Goal: Navigation & Orientation: Find specific page/section

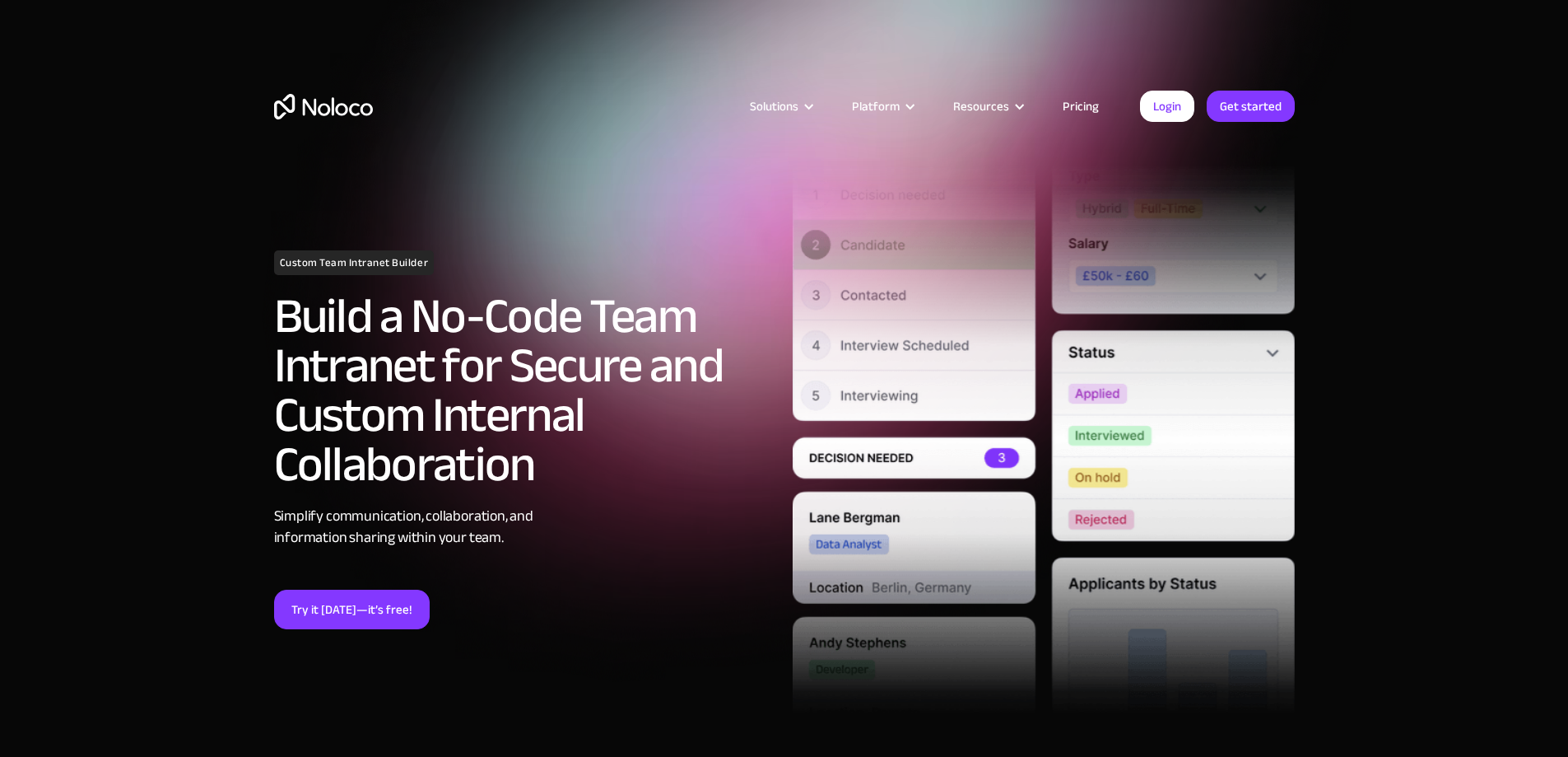
click at [1079, 102] on link "Pricing" at bounding box center [1080, 106] width 77 height 22
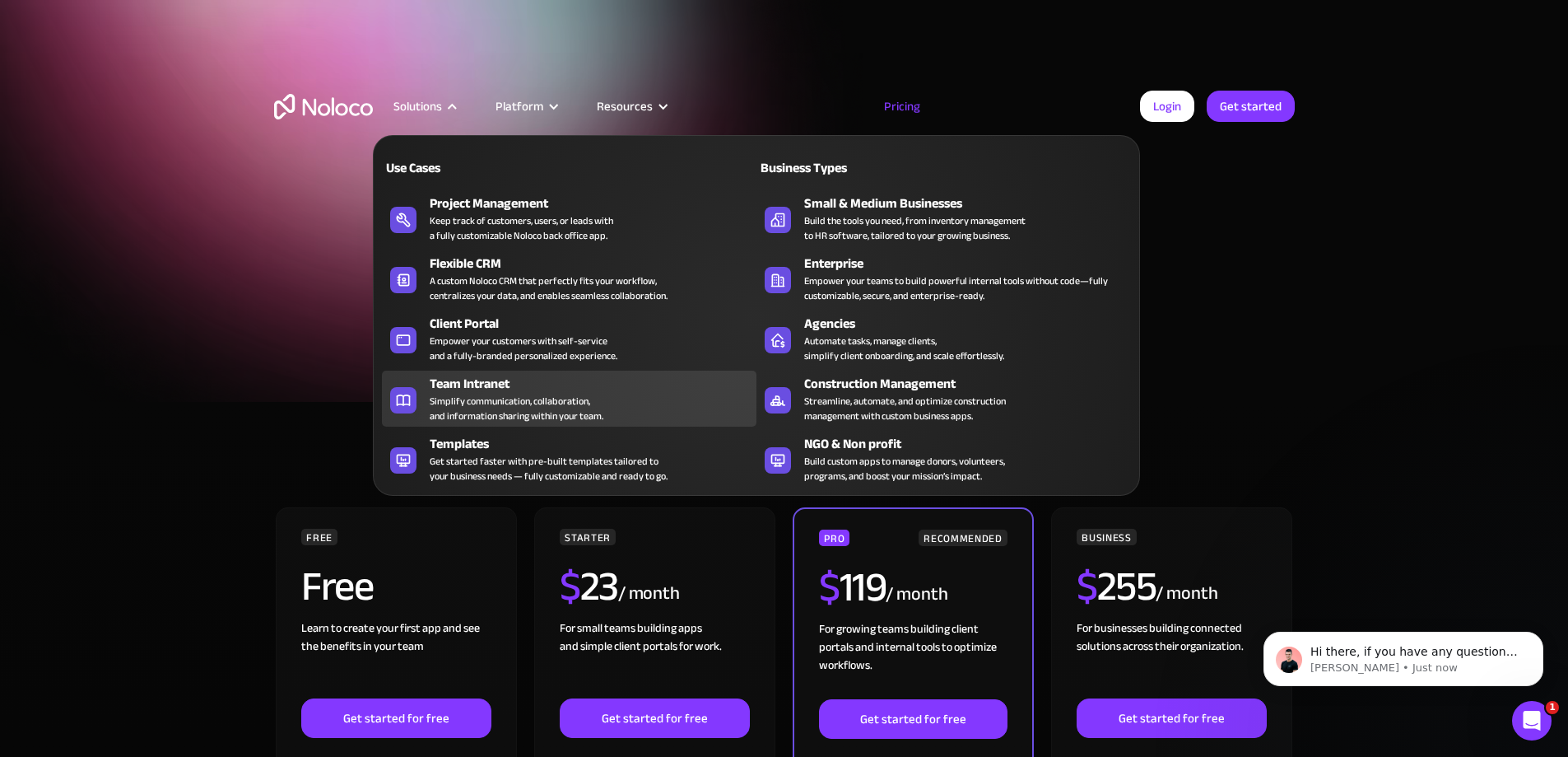
click at [471, 386] on div "Team Intranet" at bounding box center [596, 383] width 334 height 20
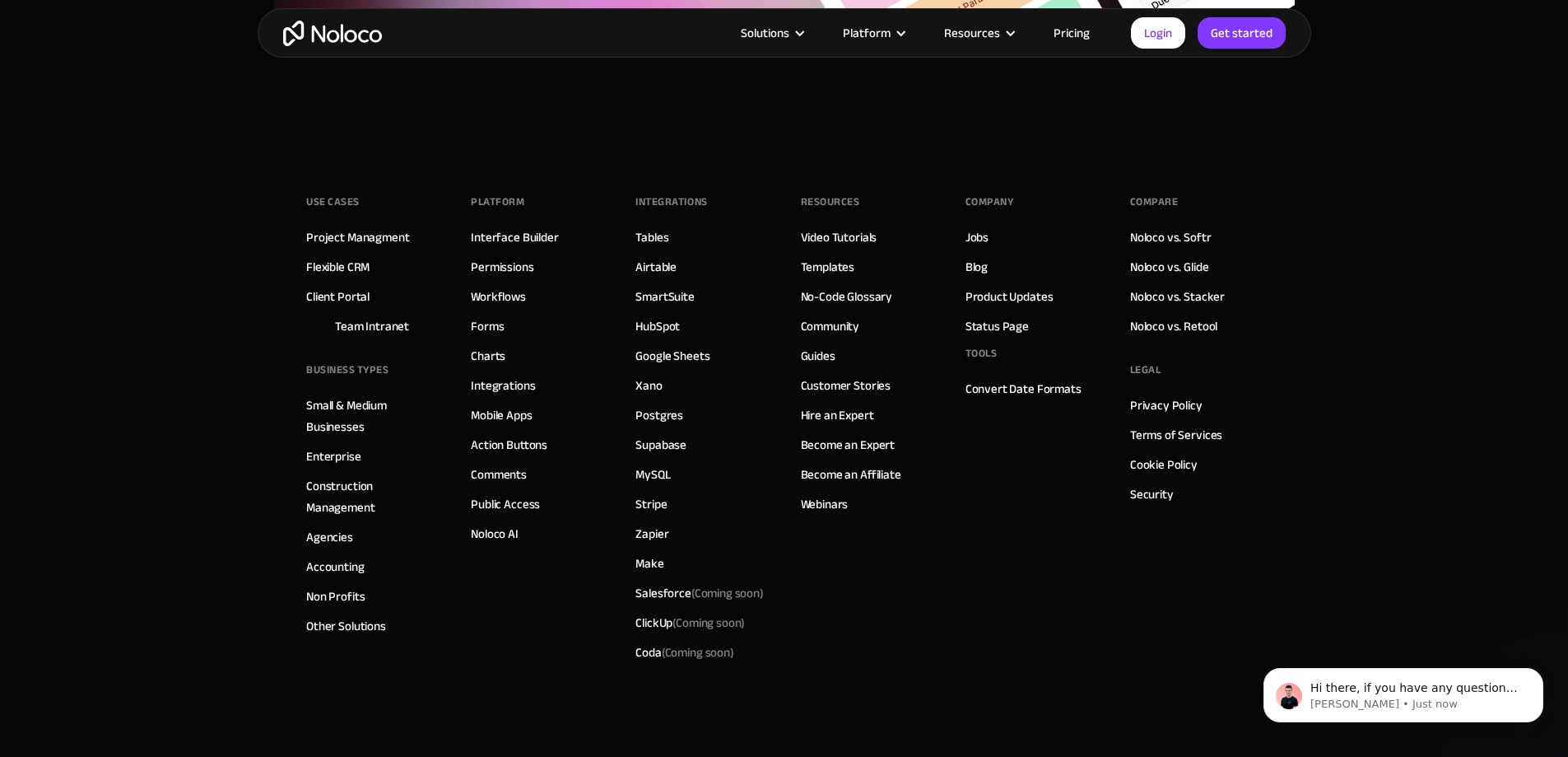
scroll to position [7424, 0]
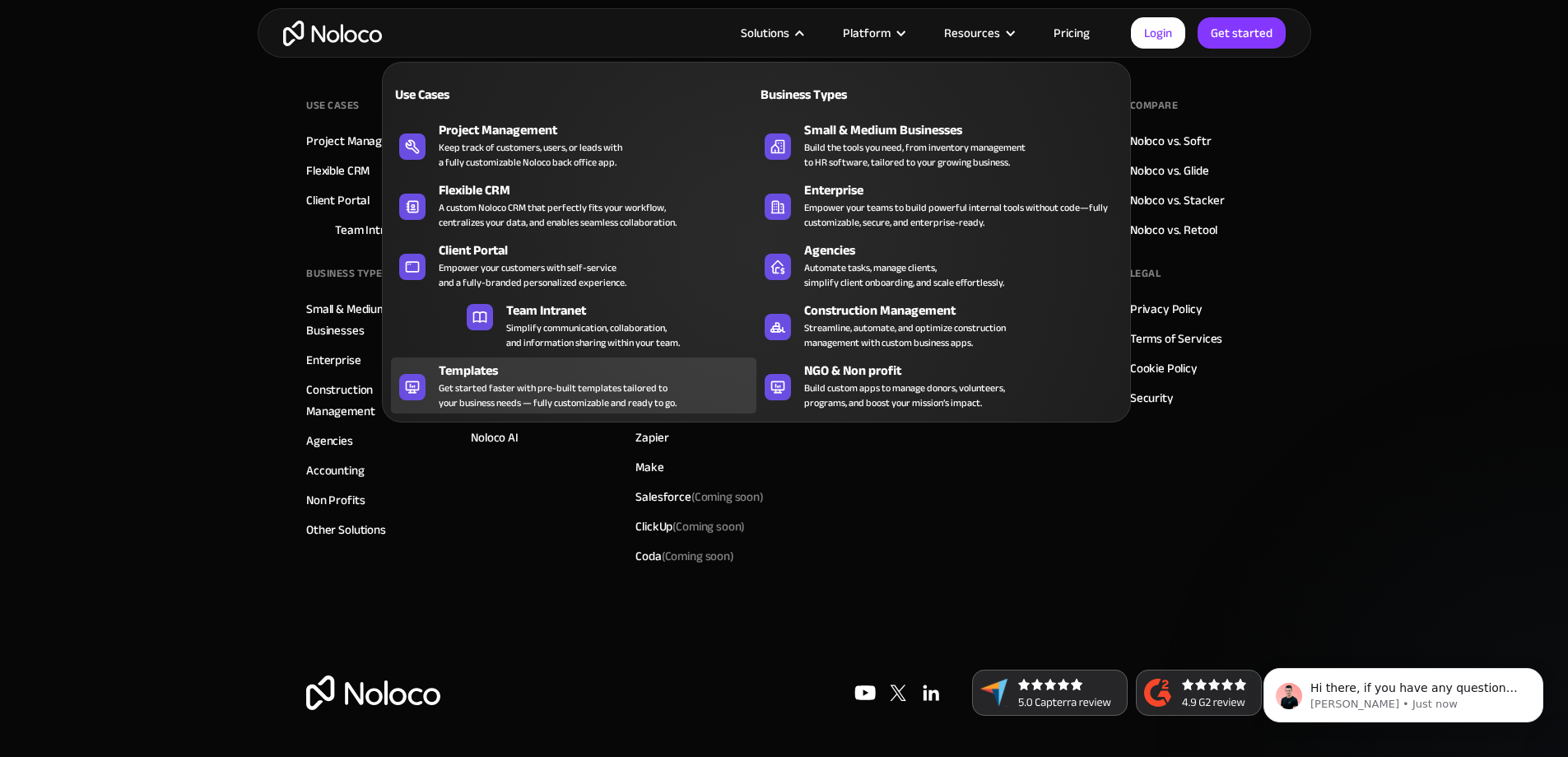
click at [491, 375] on div "Templates" at bounding box center [601, 370] width 325 height 20
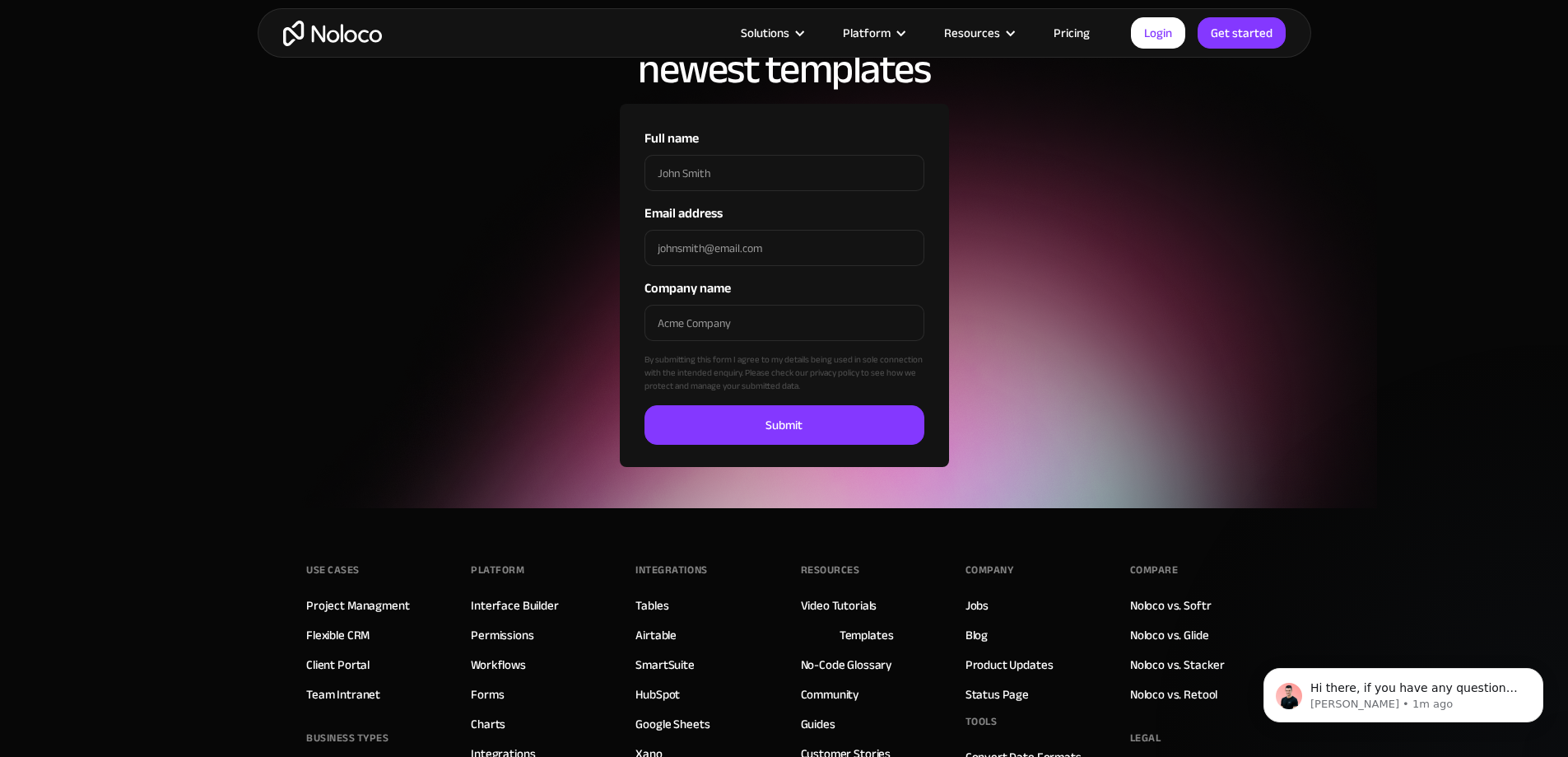
scroll to position [6257, 0]
